Goal: Task Accomplishment & Management: Complete application form

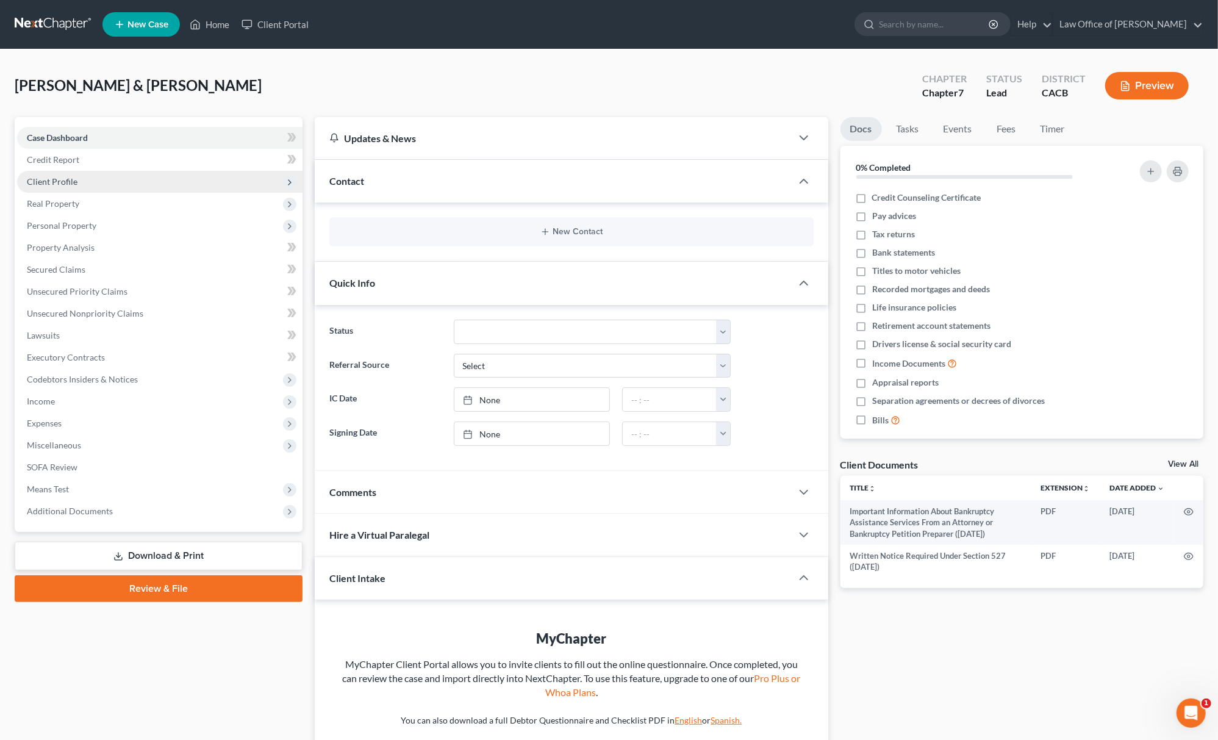
click at [152, 183] on span "Client Profile" at bounding box center [159, 182] width 285 height 22
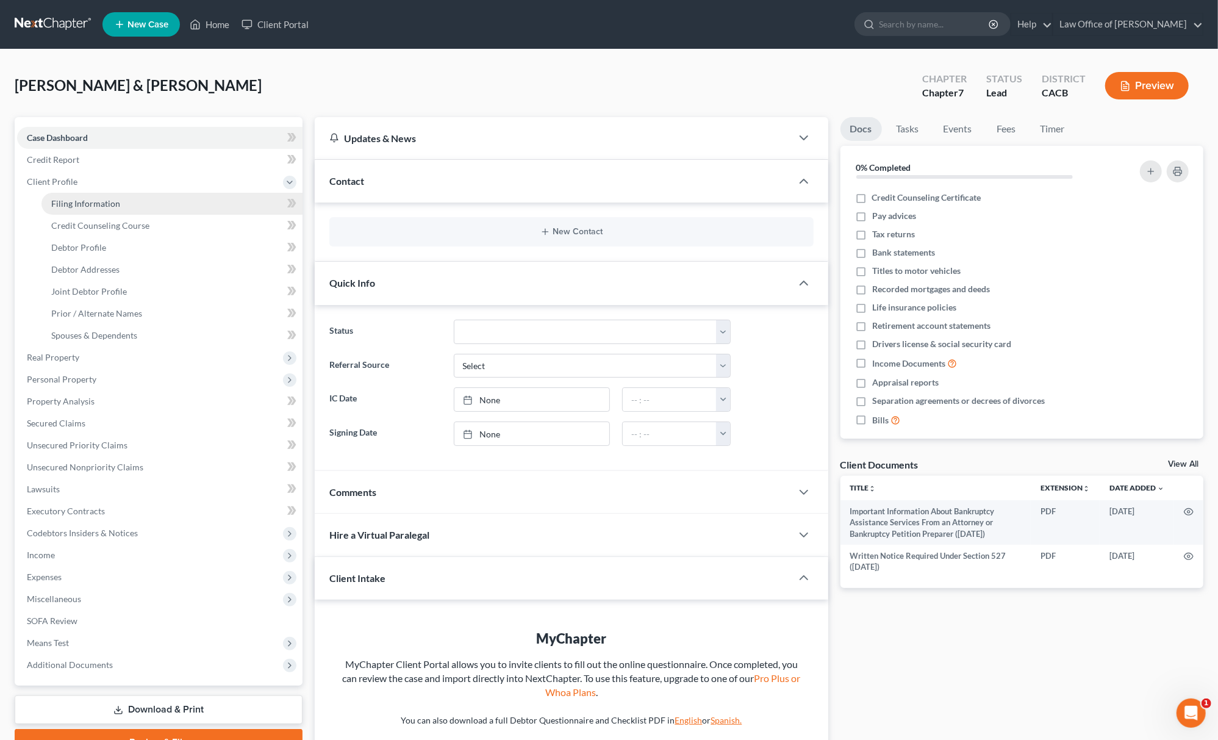
click at [153, 204] on link "Filing Information" at bounding box center [171, 204] width 261 height 22
select select "1"
select select "0"
select select "4"
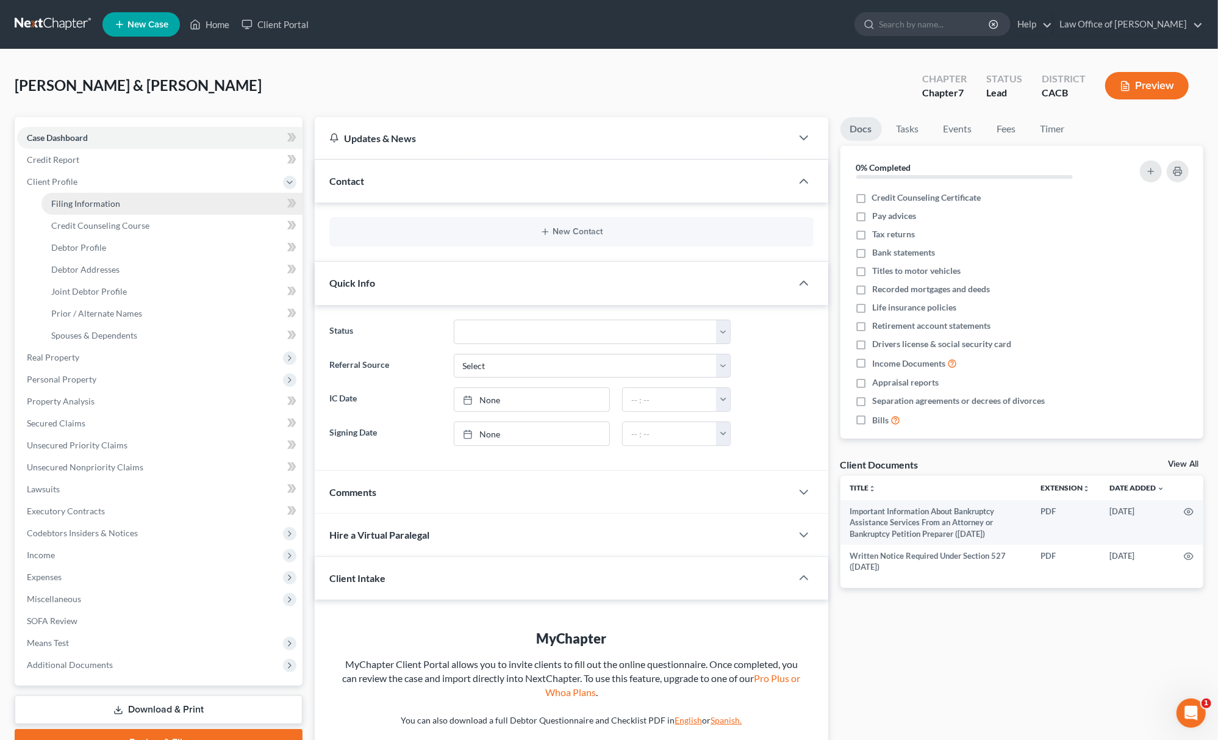
select select "0"
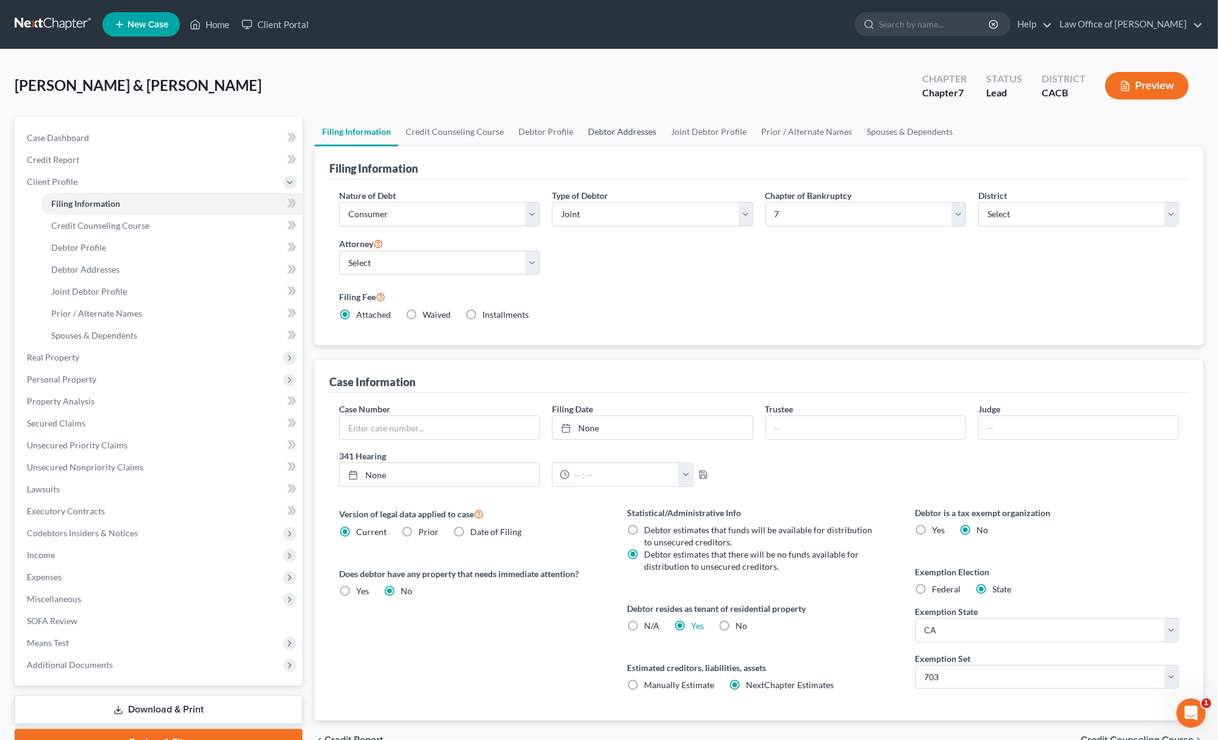
click at [616, 125] on link "Debtor Addresses" at bounding box center [622, 131] width 83 height 29
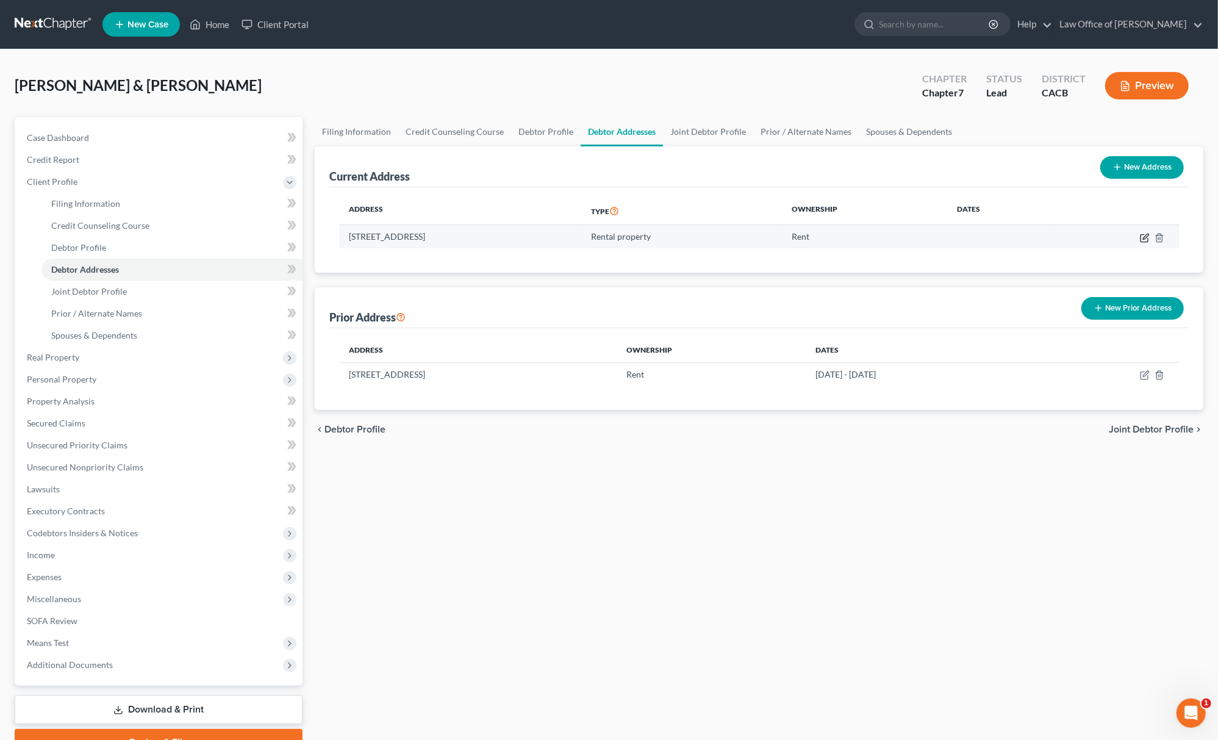
click at [1148, 238] on icon "button" at bounding box center [1144, 237] width 7 height 7
select select "4"
select select "29"
select select "2"
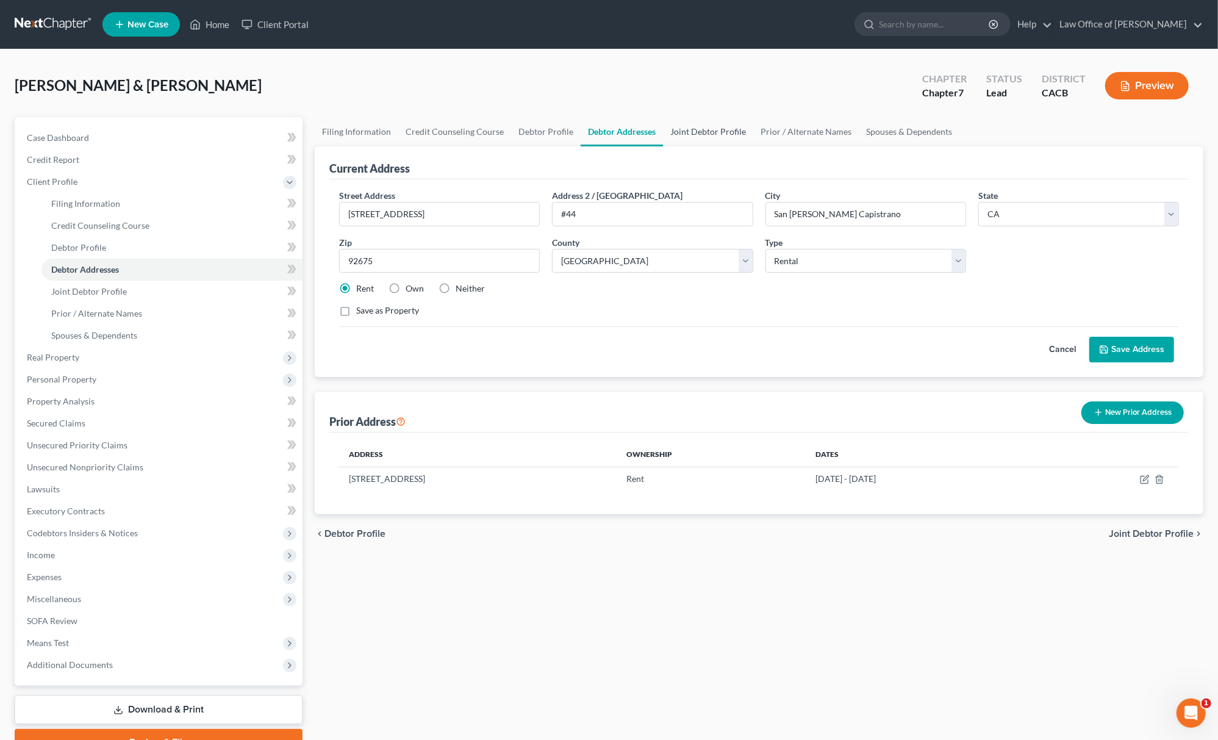
click at [699, 132] on link "Joint Debtor Profile" at bounding box center [708, 131] width 90 height 29
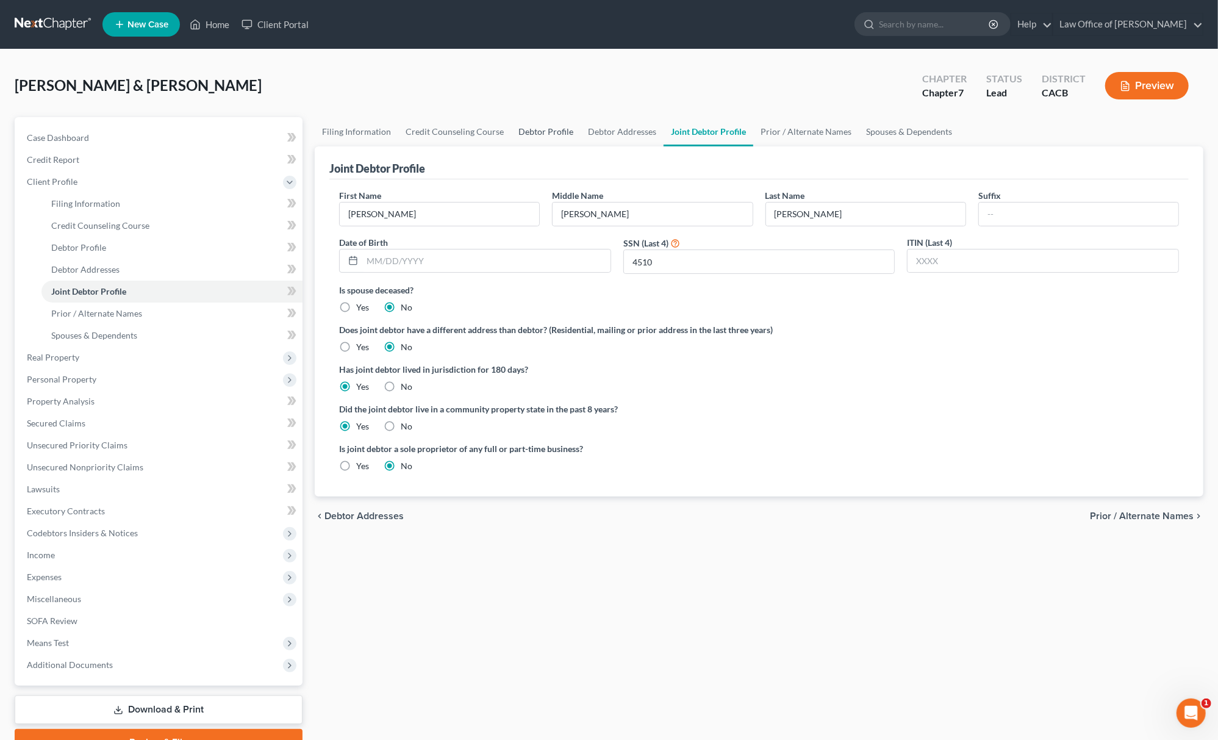
click at [534, 138] on link "Debtor Profile" at bounding box center [546, 131] width 70 height 29
select select "1"
select select "2"
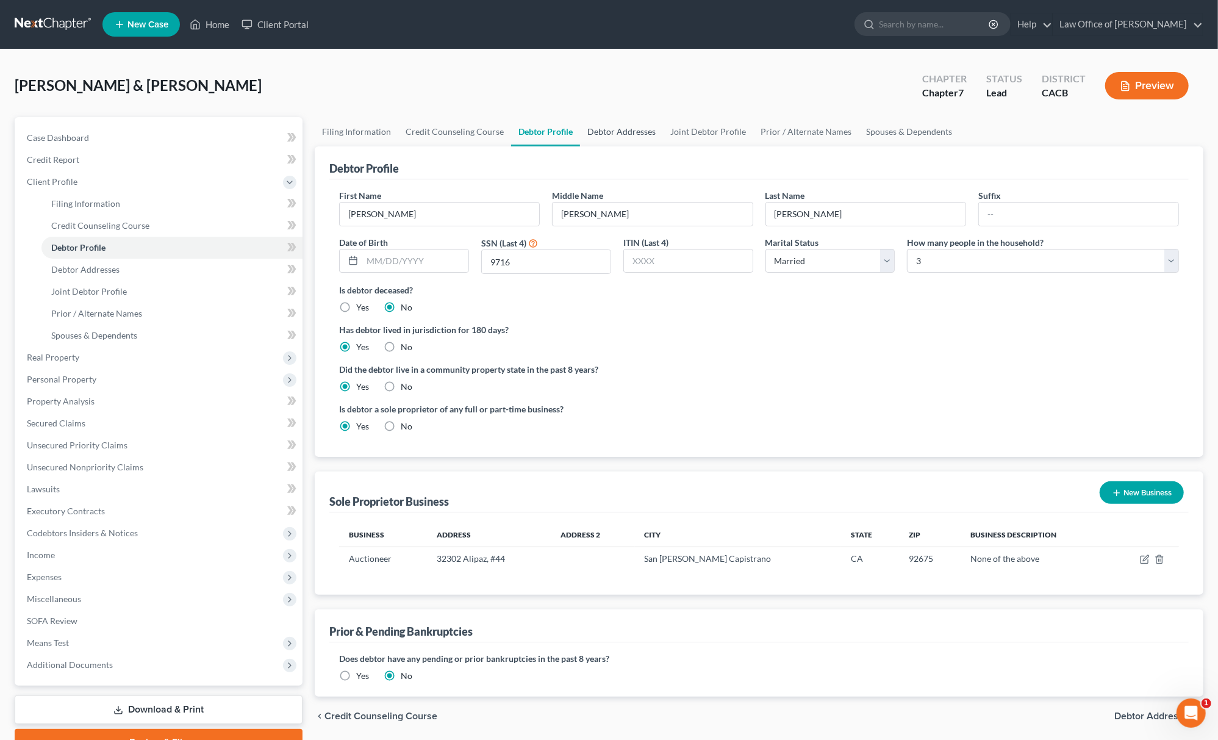
click at [607, 138] on link "Debtor Addresses" at bounding box center [621, 131] width 83 height 29
